Goal: Task Accomplishment & Management: Use online tool/utility

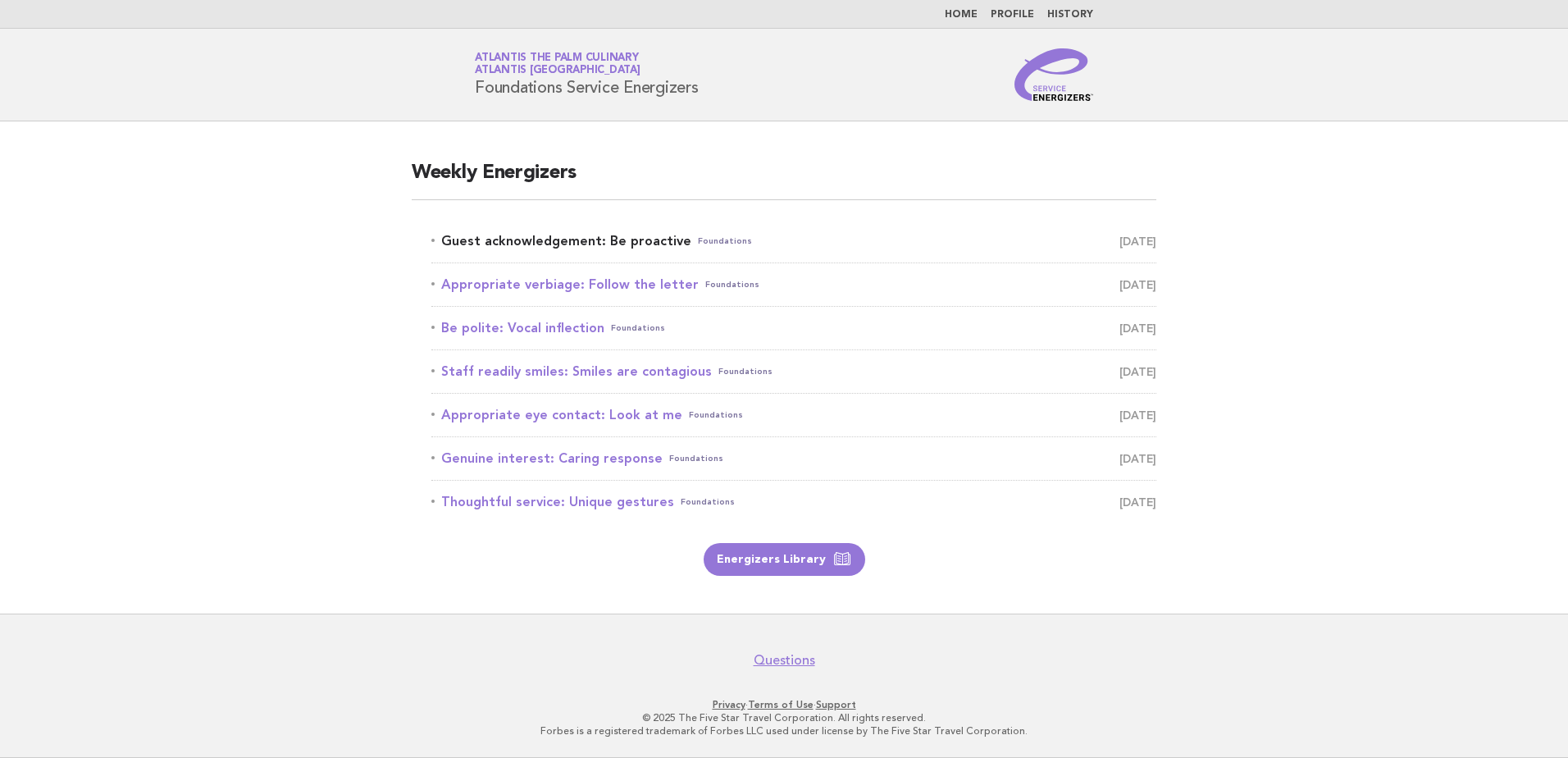
click at [609, 240] on link "Guest acknowledgement: Be proactive Foundations [DATE]" at bounding box center [794, 241] width 725 height 23
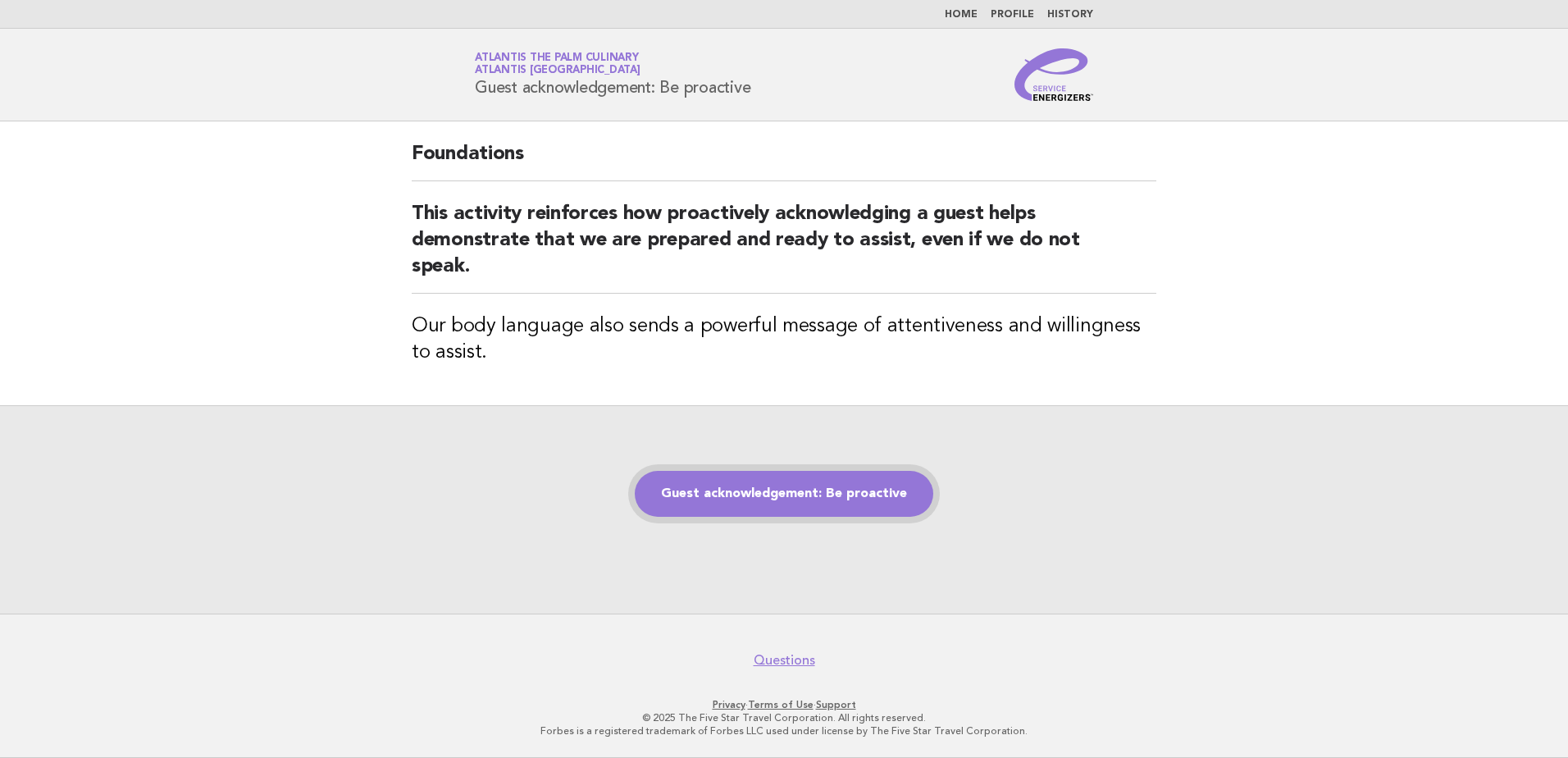
click at [847, 484] on link "Guest acknowledgement: Be proactive" at bounding box center [784, 494] width 298 height 46
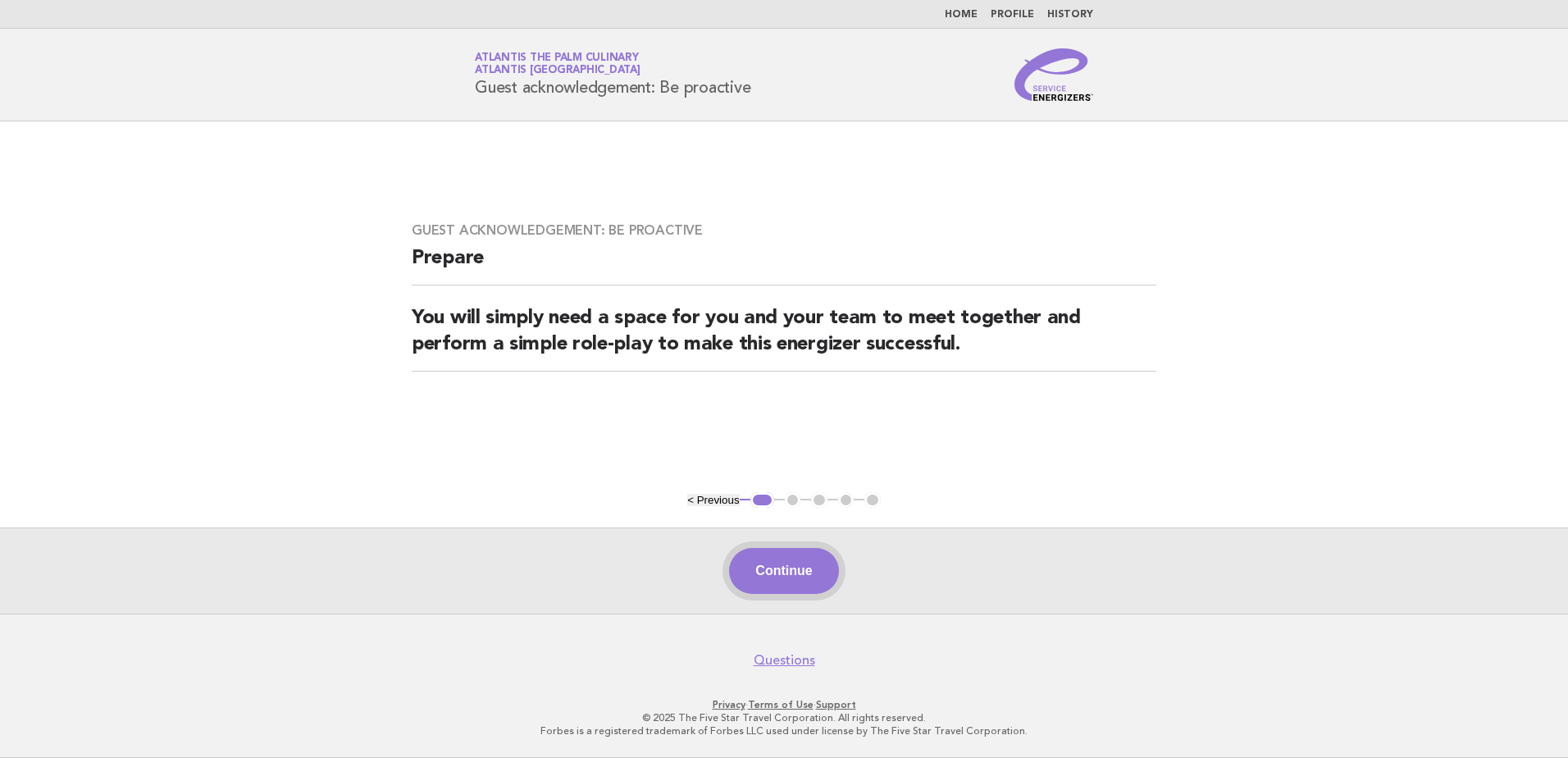
click at [792, 569] on button "Continue" at bounding box center [783, 570] width 109 height 46
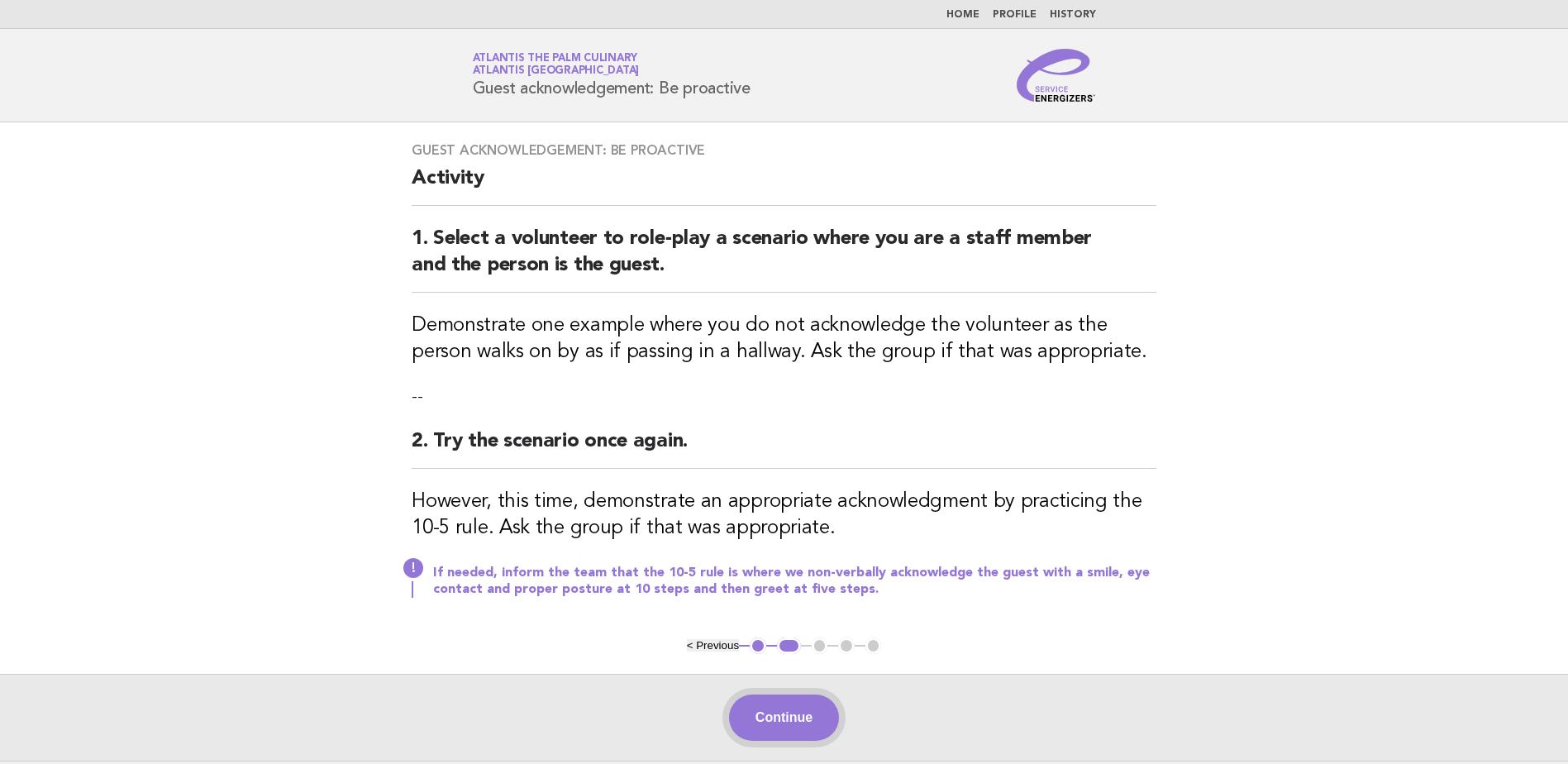
click at [799, 710] on button "Continue" at bounding box center [784, 718] width 110 height 46
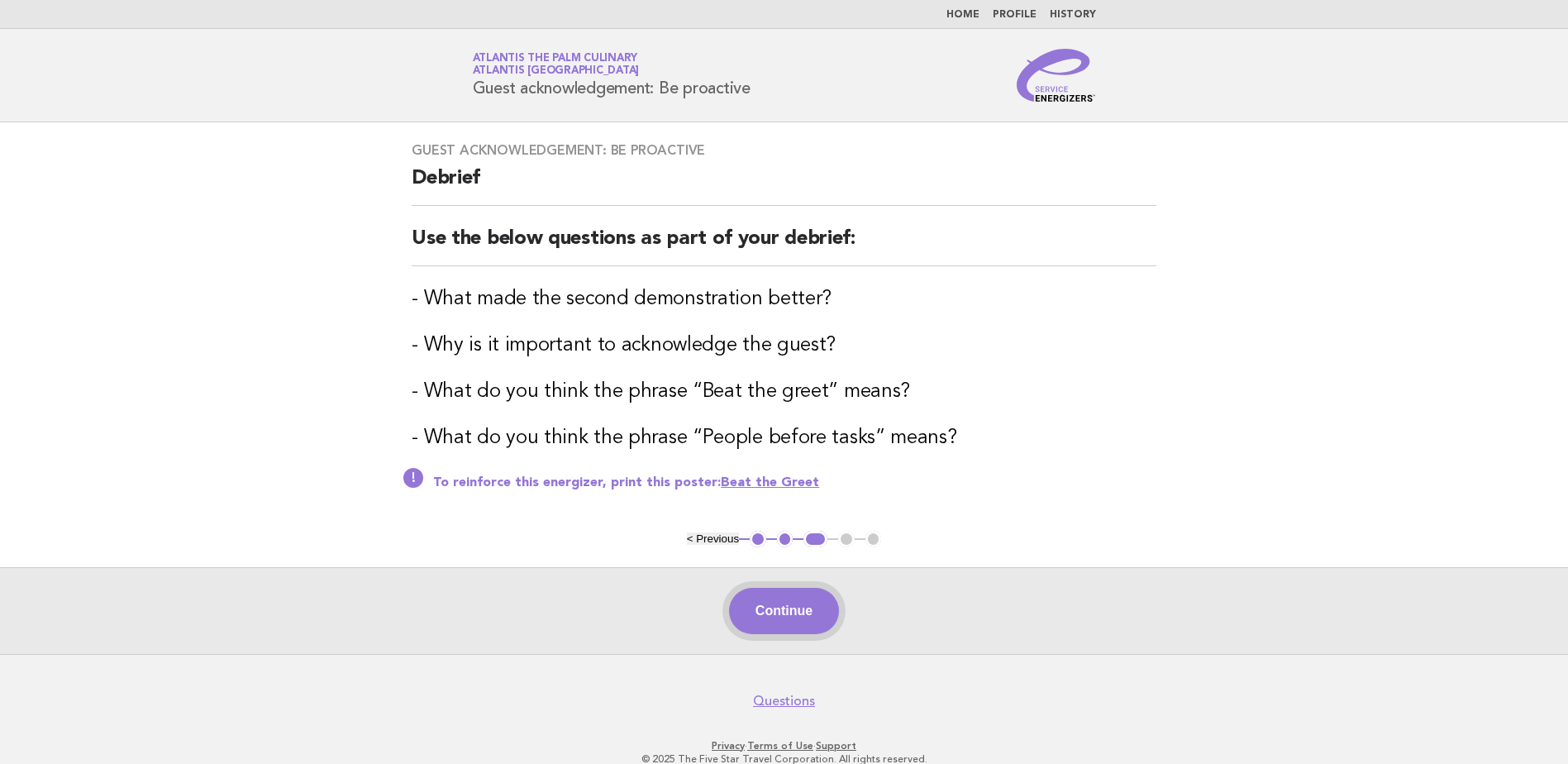
click at [798, 617] on button "Continue" at bounding box center [784, 611] width 110 height 46
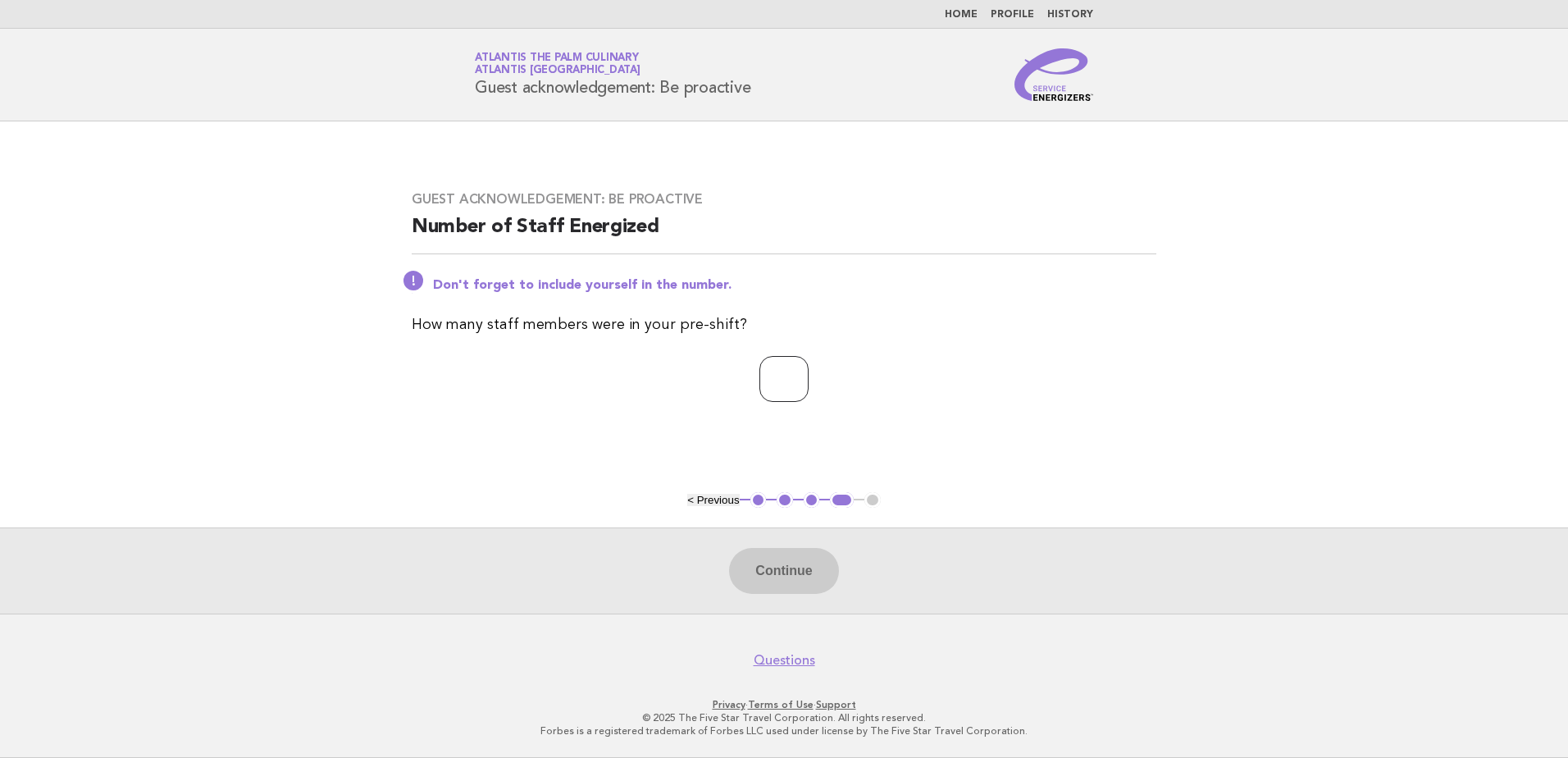
click at [766, 379] on input "number" at bounding box center [784, 379] width 50 height 46
click at [808, 369] on input "number" at bounding box center [784, 379] width 50 height 46
click at [808, 377] on input "*" at bounding box center [784, 379] width 50 height 46
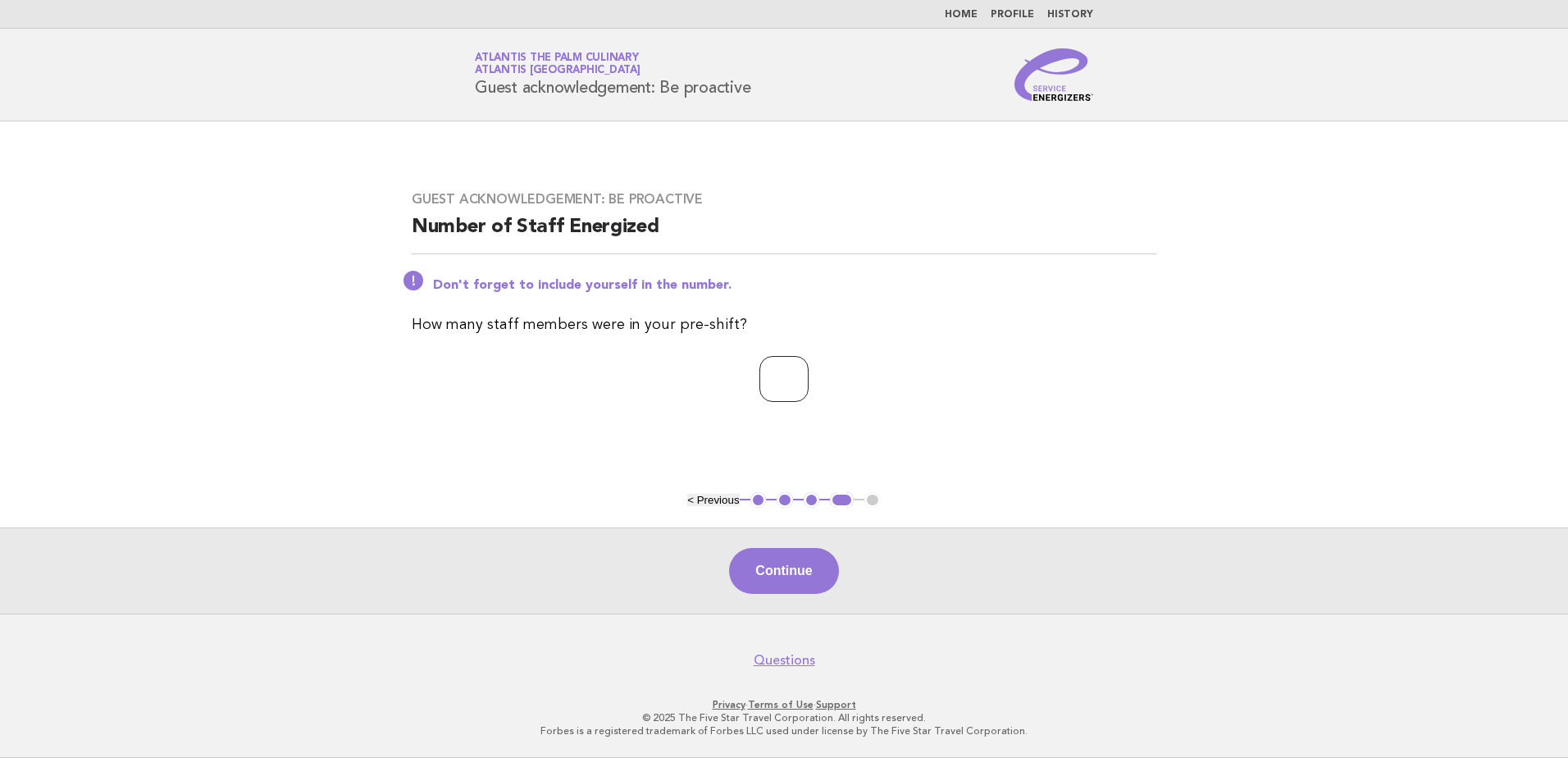
type input "*"
click at [808, 377] on input "*" at bounding box center [784, 379] width 50 height 46
click at [799, 569] on button "Continue" at bounding box center [783, 570] width 109 height 46
